Goal: Task Accomplishment & Management: Use online tool/utility

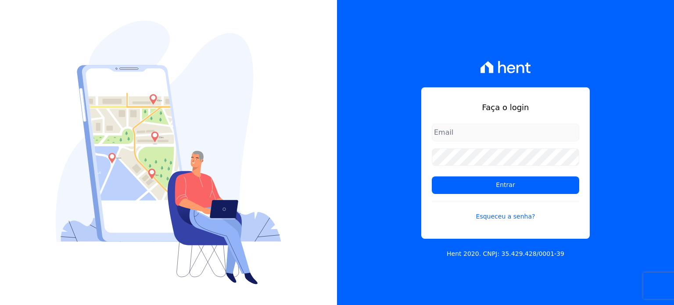
type input "[PERSON_NAME][EMAIL_ADDRESS][PERSON_NAME][DOMAIN_NAME]"
click at [517, 132] on input "paula.silva@senziani.com" at bounding box center [504, 133] width 147 height 18
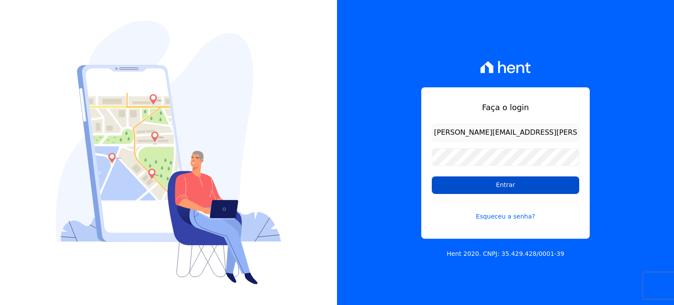
click at [460, 182] on input "Entrar" at bounding box center [504, 185] width 147 height 18
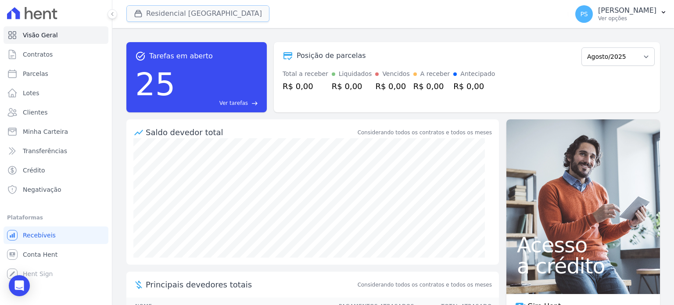
click at [171, 16] on button "Residencial [GEOGRAPHIC_DATA]" at bounding box center [197, 13] width 143 height 17
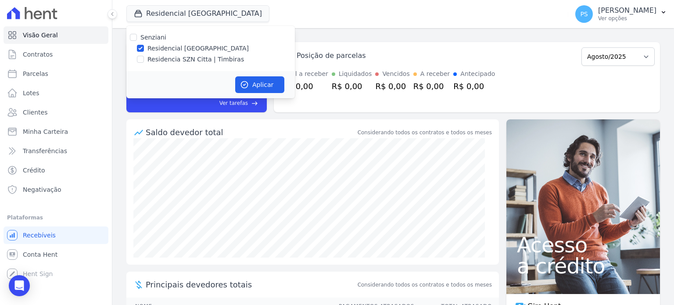
click at [144, 59] on div "Residencia SZN Citta | Timbiras" at bounding box center [210, 59] width 168 height 9
click at [139, 58] on input "Residencia SZN Citta | Timbiras" at bounding box center [140, 59] width 7 height 7
checkbox input "true"
click at [157, 48] on label "Residencial [GEOGRAPHIC_DATA]" at bounding box center [197, 48] width 101 height 9
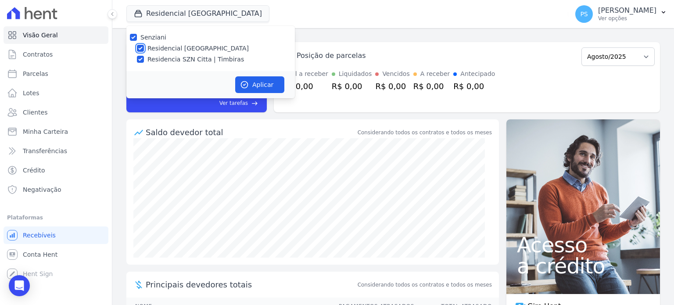
click at [144, 48] on input "Residencial [GEOGRAPHIC_DATA]" at bounding box center [140, 48] width 7 height 7
checkbox input "false"
click at [268, 87] on button "Aplicar" at bounding box center [259, 84] width 49 height 17
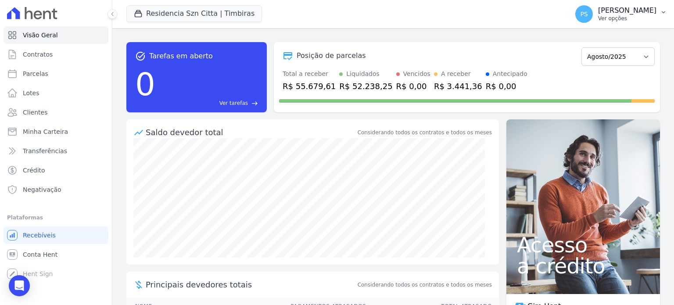
click at [658, 10] on button "PS [PERSON_NAME] Ver opções" at bounding box center [621, 14] width 106 height 25
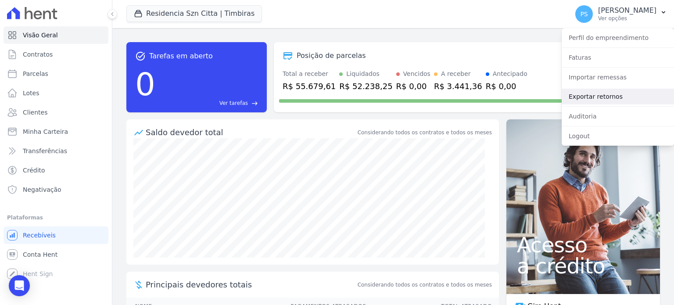
click at [585, 100] on link "Exportar retornos" at bounding box center [617, 97] width 112 height 16
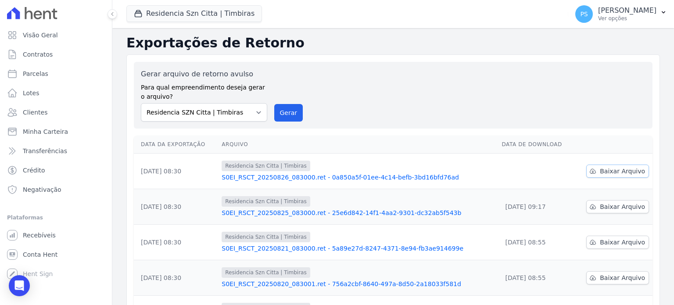
click at [631, 172] on span "Baixar Arquivo" at bounding box center [621, 171] width 45 height 9
